Goal: Navigation & Orientation: Find specific page/section

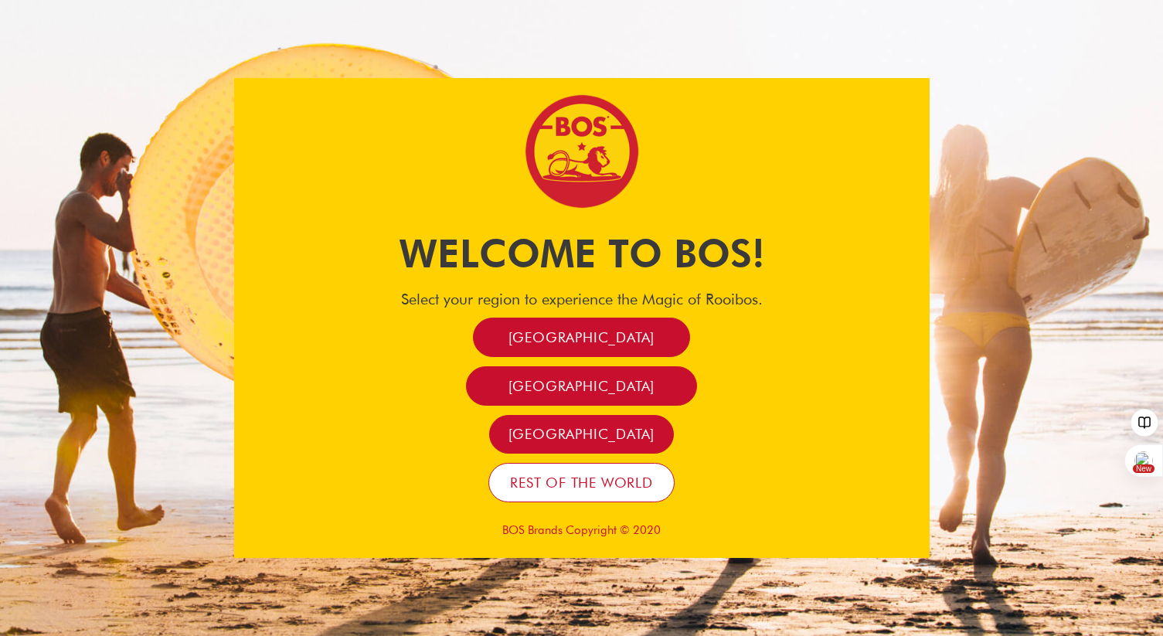
click at [554, 486] on span "Rest of the world" at bounding box center [581, 483] width 143 height 18
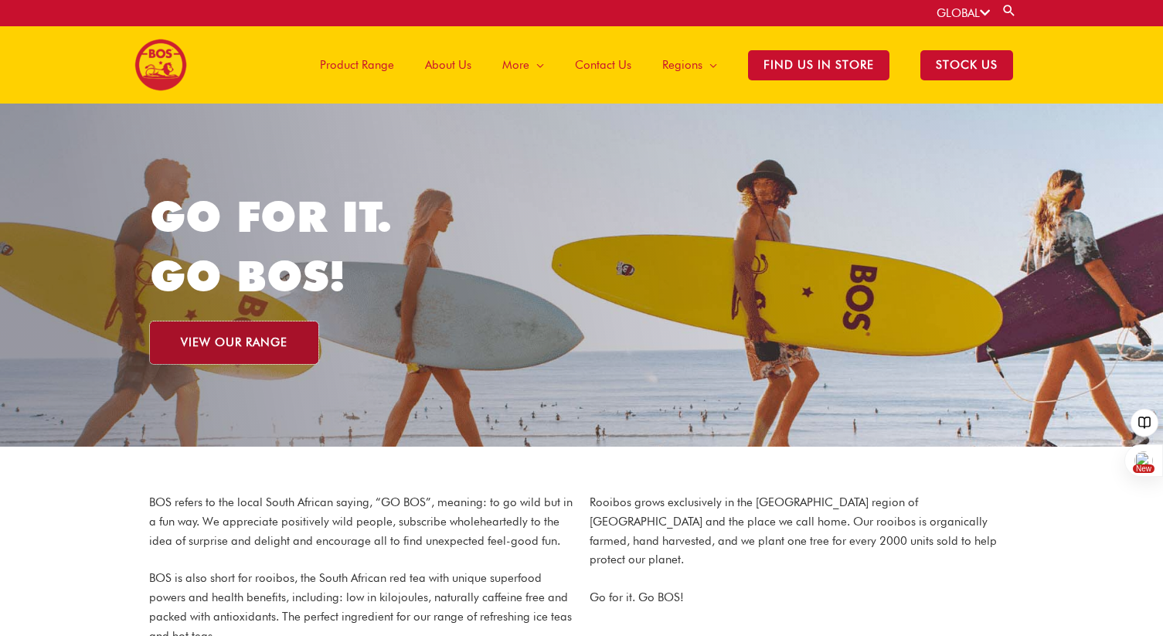
click at [259, 331] on link "VIEW OUR RANGE" at bounding box center [234, 342] width 168 height 42
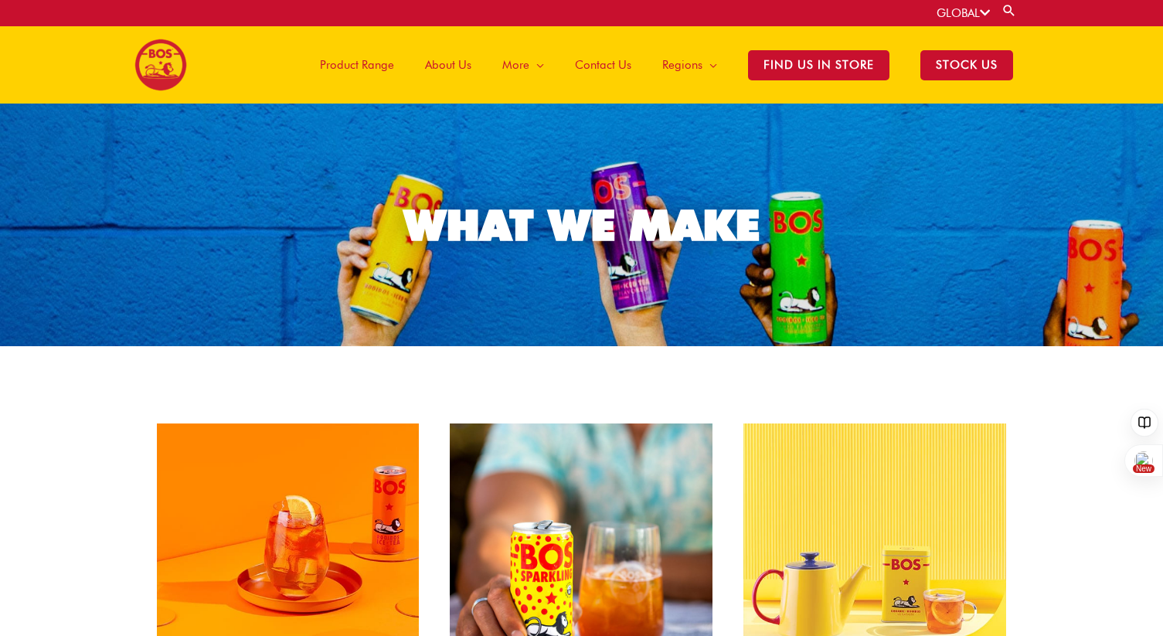
click at [351, 63] on span "Product Range" at bounding box center [357, 65] width 74 height 46
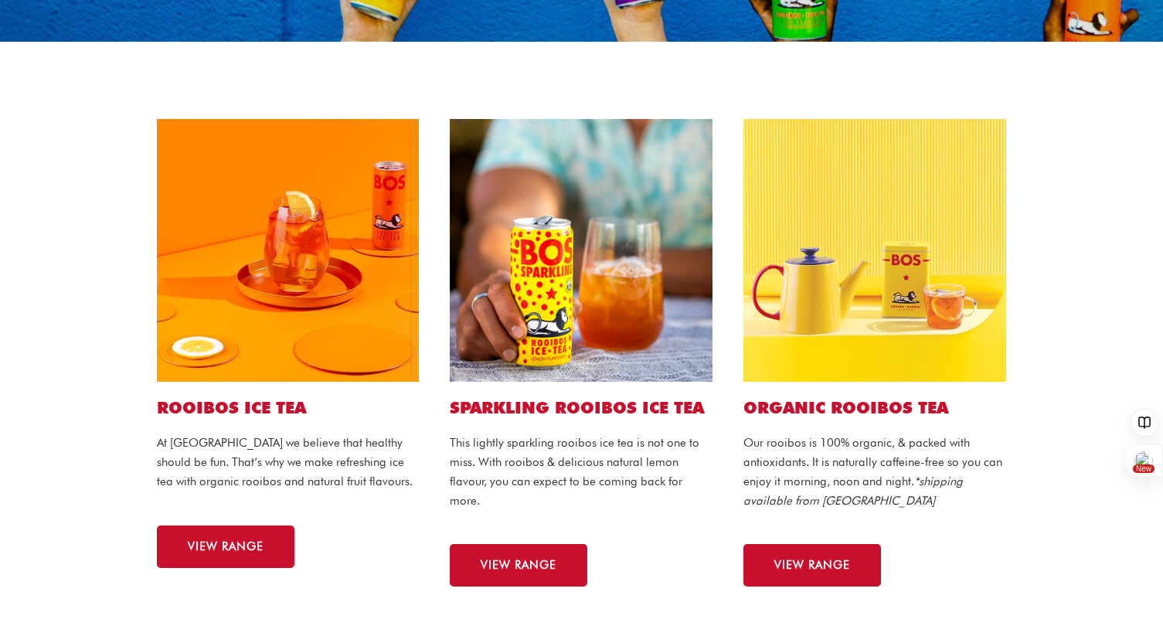
scroll to position [419, 0]
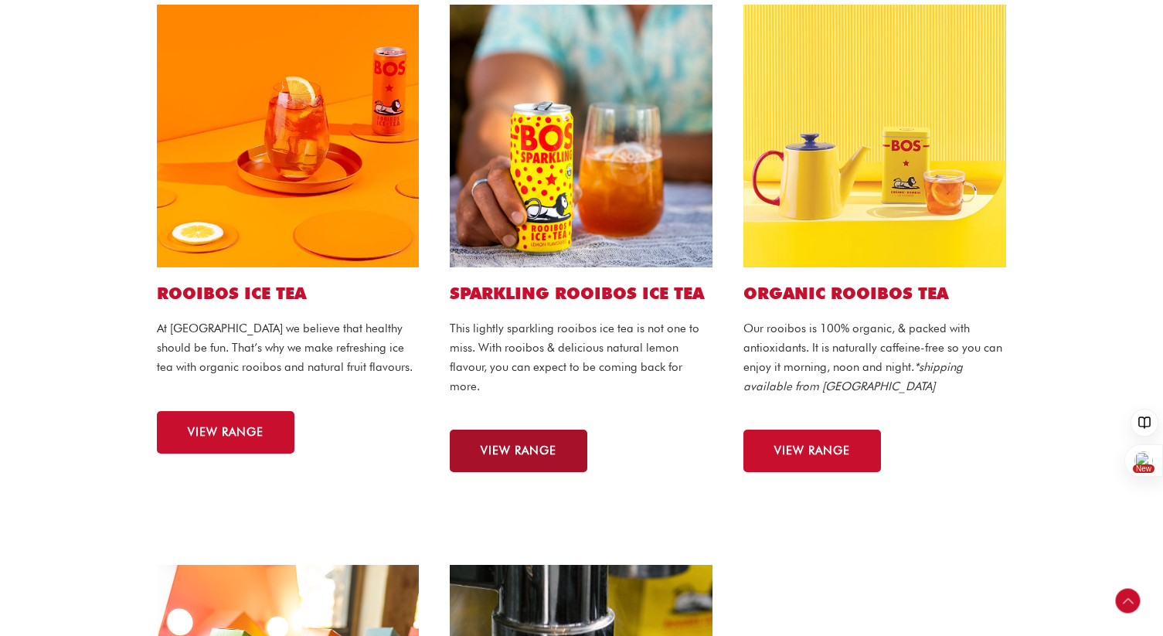
click at [536, 447] on span "VIEW RANGE" at bounding box center [518, 451] width 76 height 12
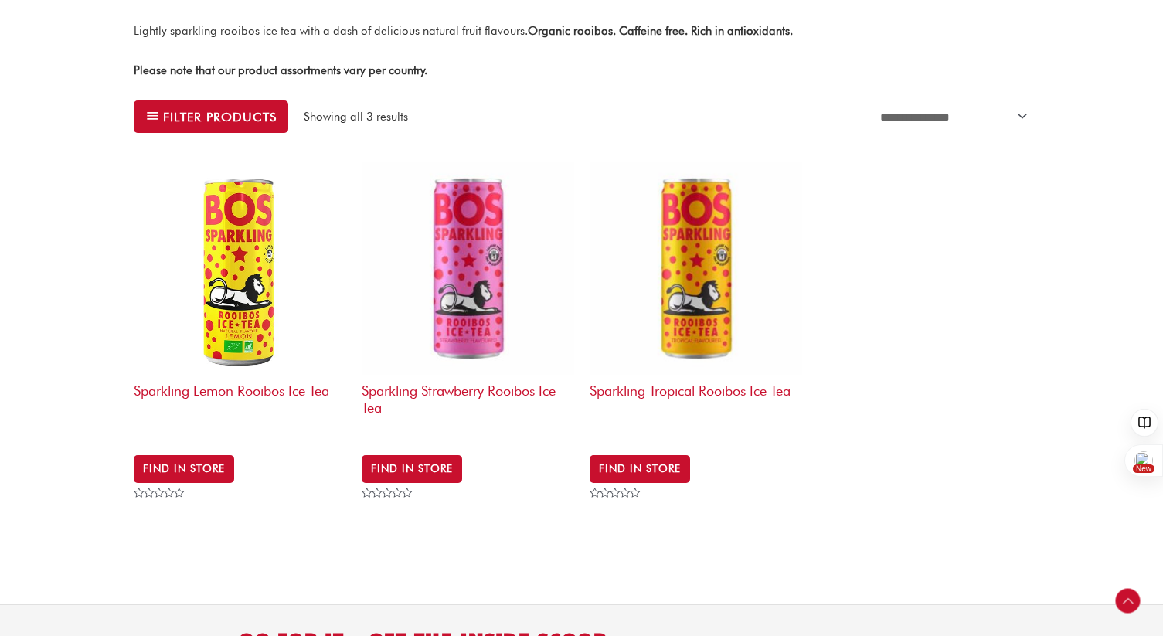
scroll to position [436, 0]
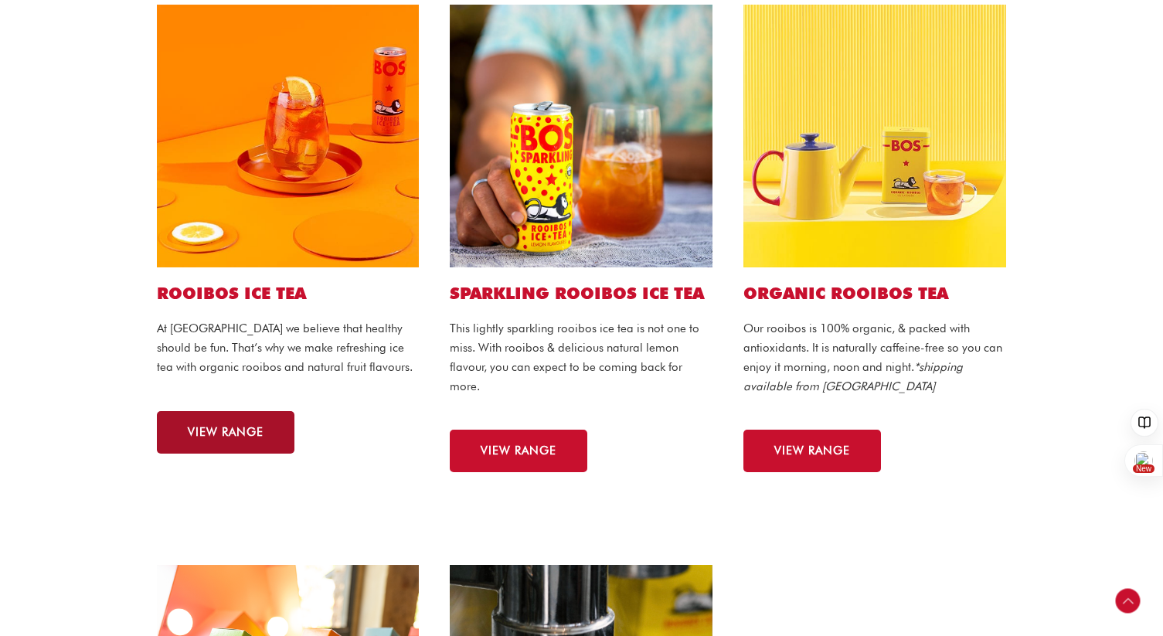
click at [249, 429] on span "VIEW RANGE" at bounding box center [226, 432] width 76 height 12
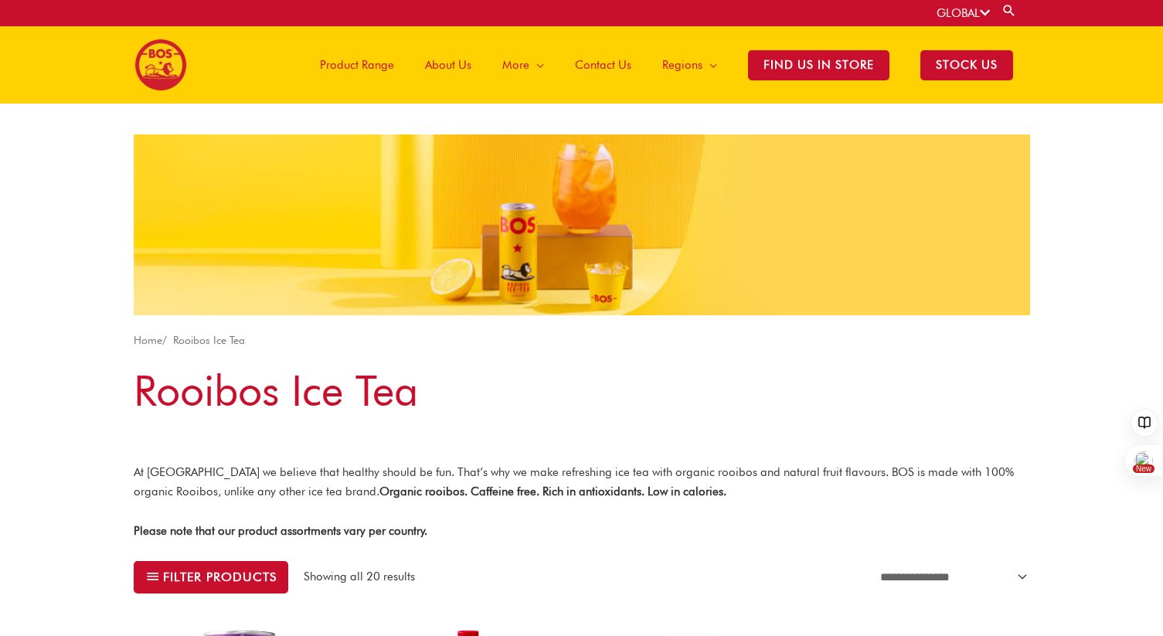
click at [360, 67] on span "Product Range" at bounding box center [357, 65] width 74 height 46
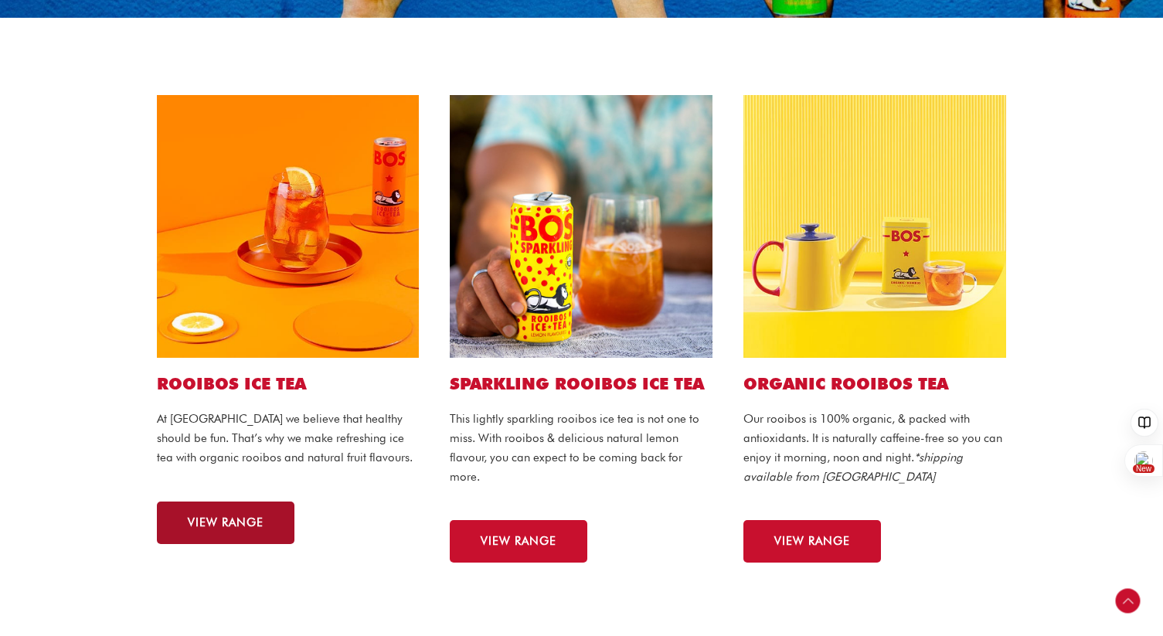
click at [234, 522] on span "VIEW RANGE" at bounding box center [226, 523] width 76 height 12
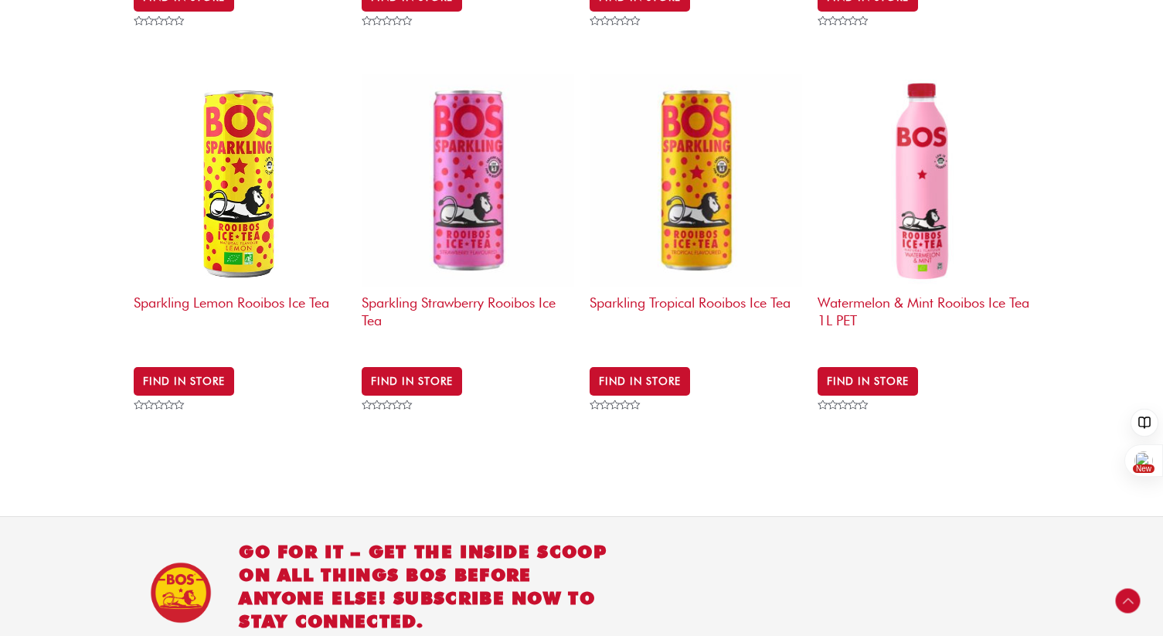
scroll to position [2080, 0]
